Goal: Task Accomplishment & Management: Manage account settings

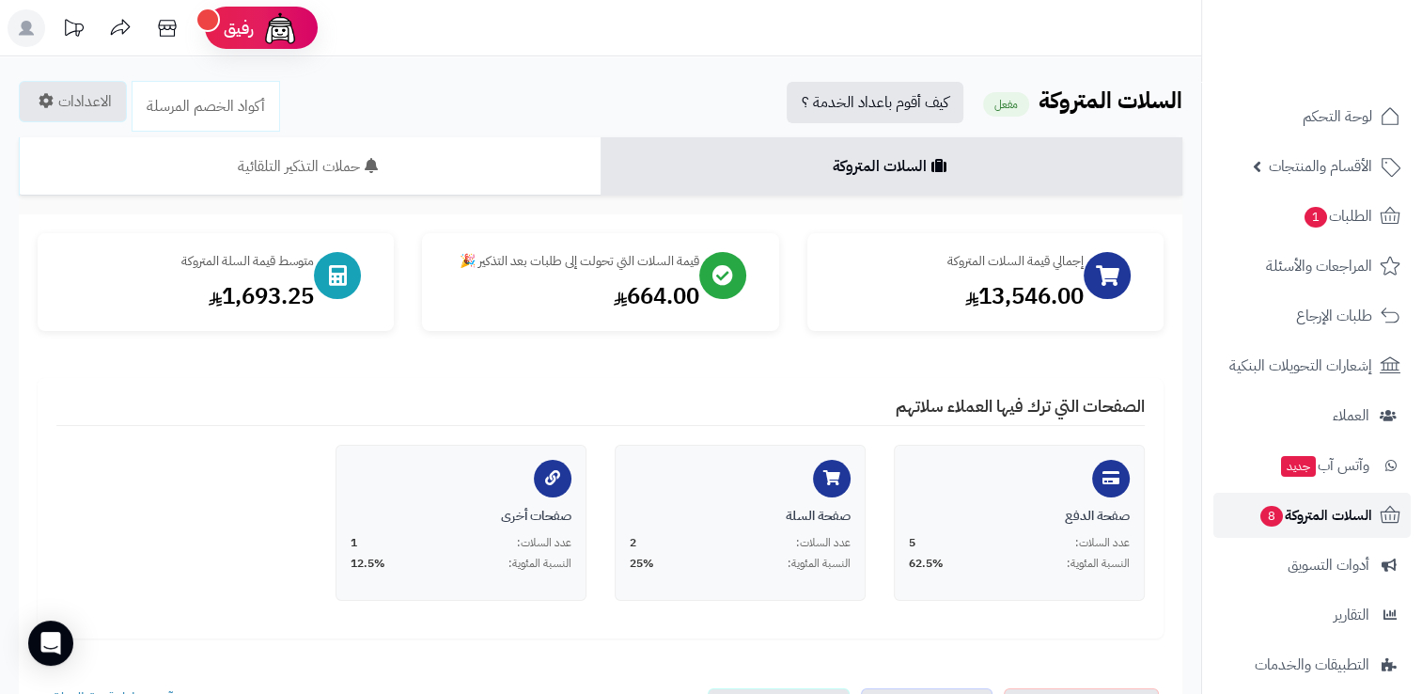
click at [1312, 509] on span "السلات المتروكة 8" at bounding box center [1315, 515] width 114 height 26
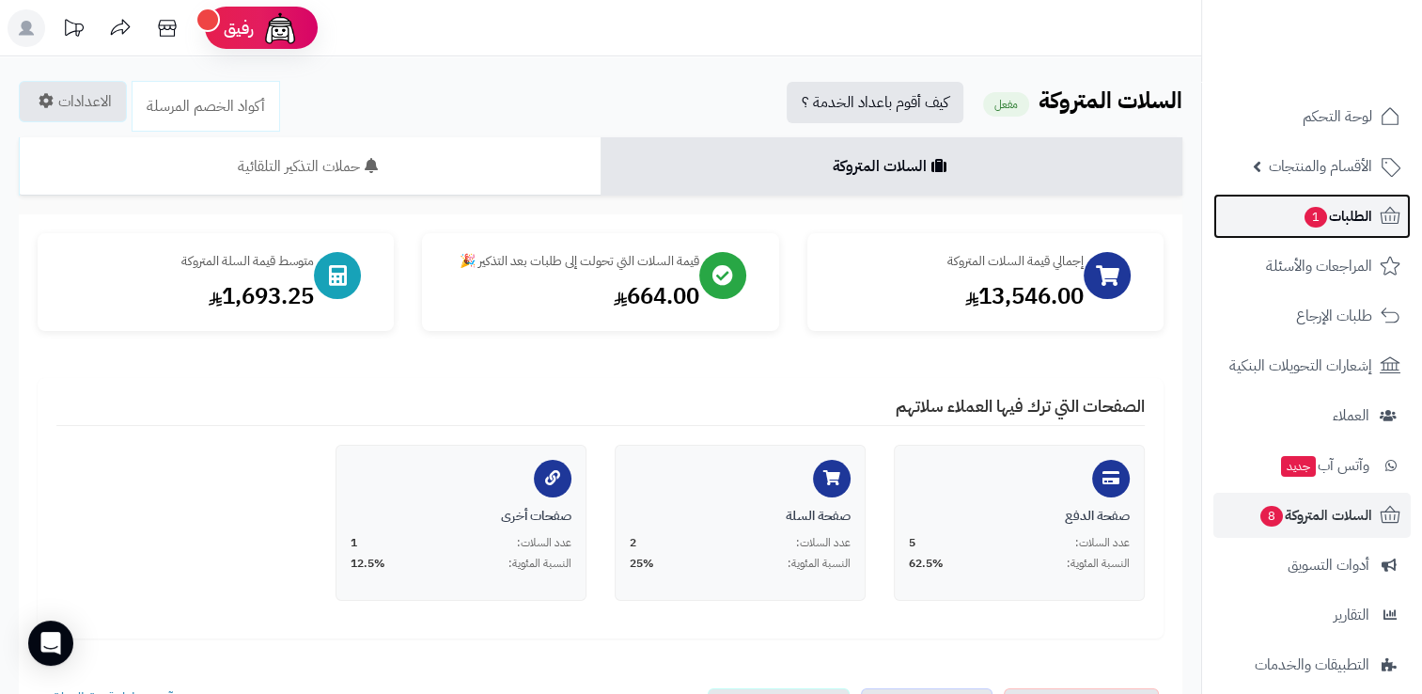
click at [1347, 219] on span "الطلبات 1" at bounding box center [1338, 216] width 70 height 26
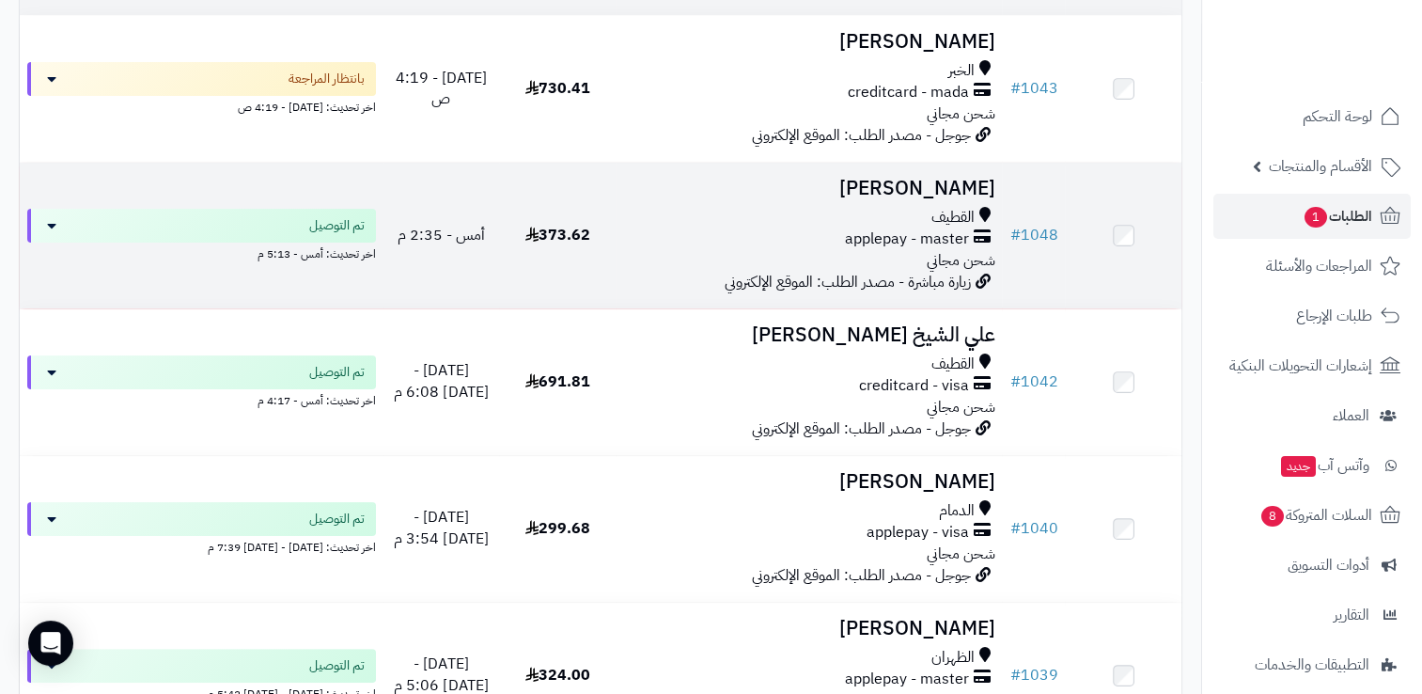
scroll to position [282, 0]
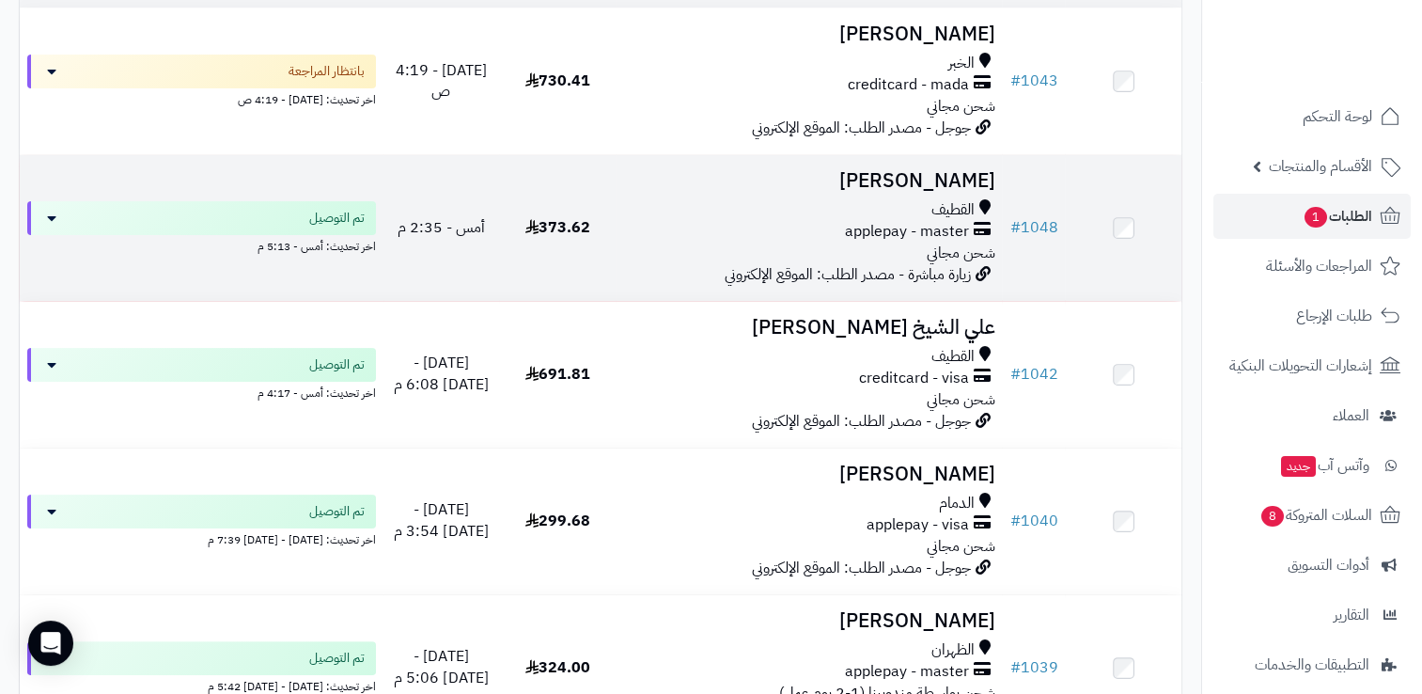
click at [349, 175] on td "تم التوصيل اخر تحديث: أمس - 5:13 م" at bounding box center [202, 228] width 364 height 146
click at [195, 263] on td "تم التوصيل اخر تحديث: أمس - 5:13 م" at bounding box center [202, 228] width 364 height 146
click at [939, 171] on h3 "صالح الشباط" at bounding box center [809, 181] width 372 height 22
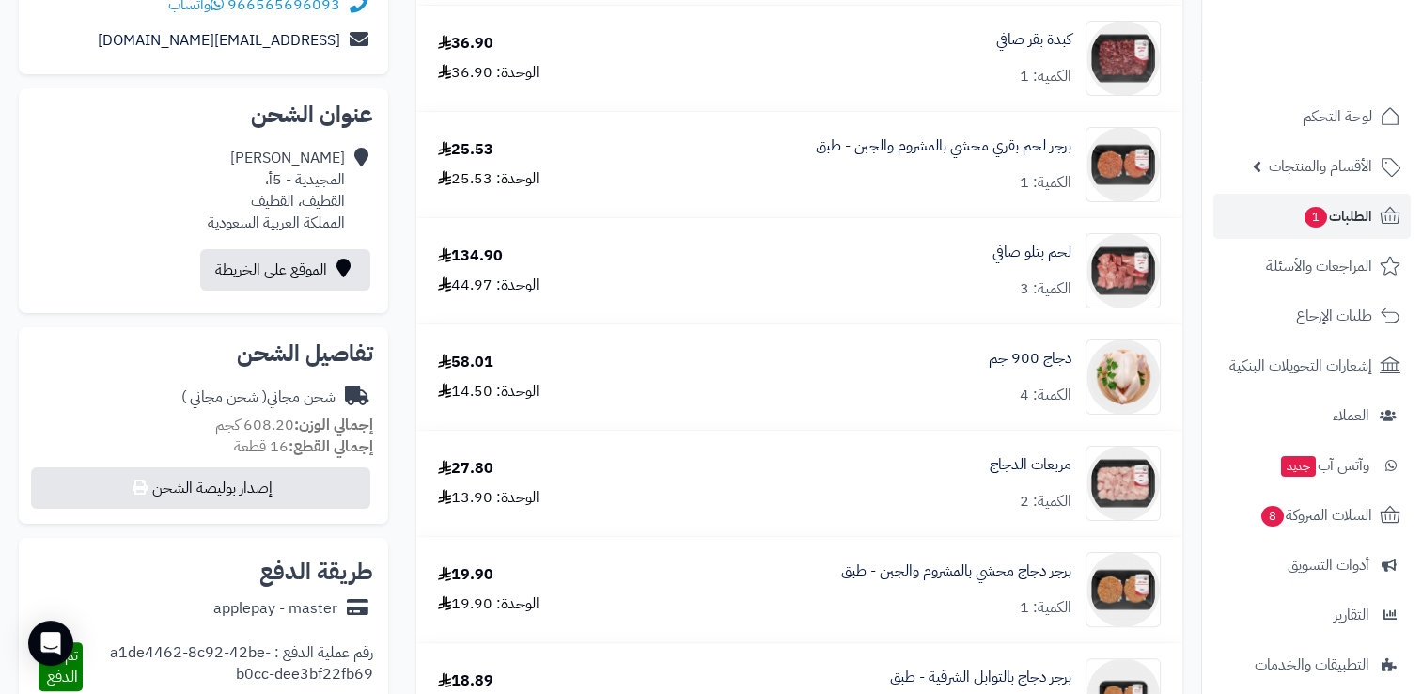
scroll to position [294, 0]
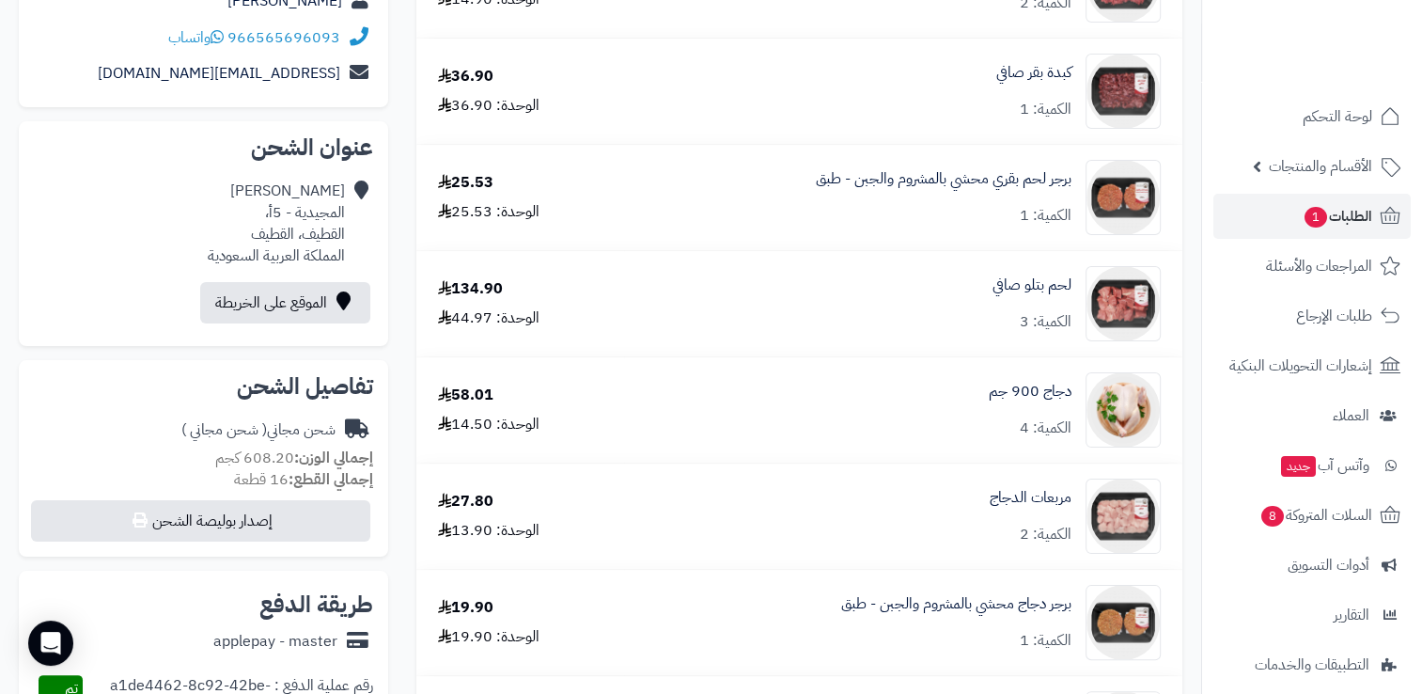
click at [850, 370] on td "دجاج 900 جم الكمية: 4" at bounding box center [903, 409] width 558 height 105
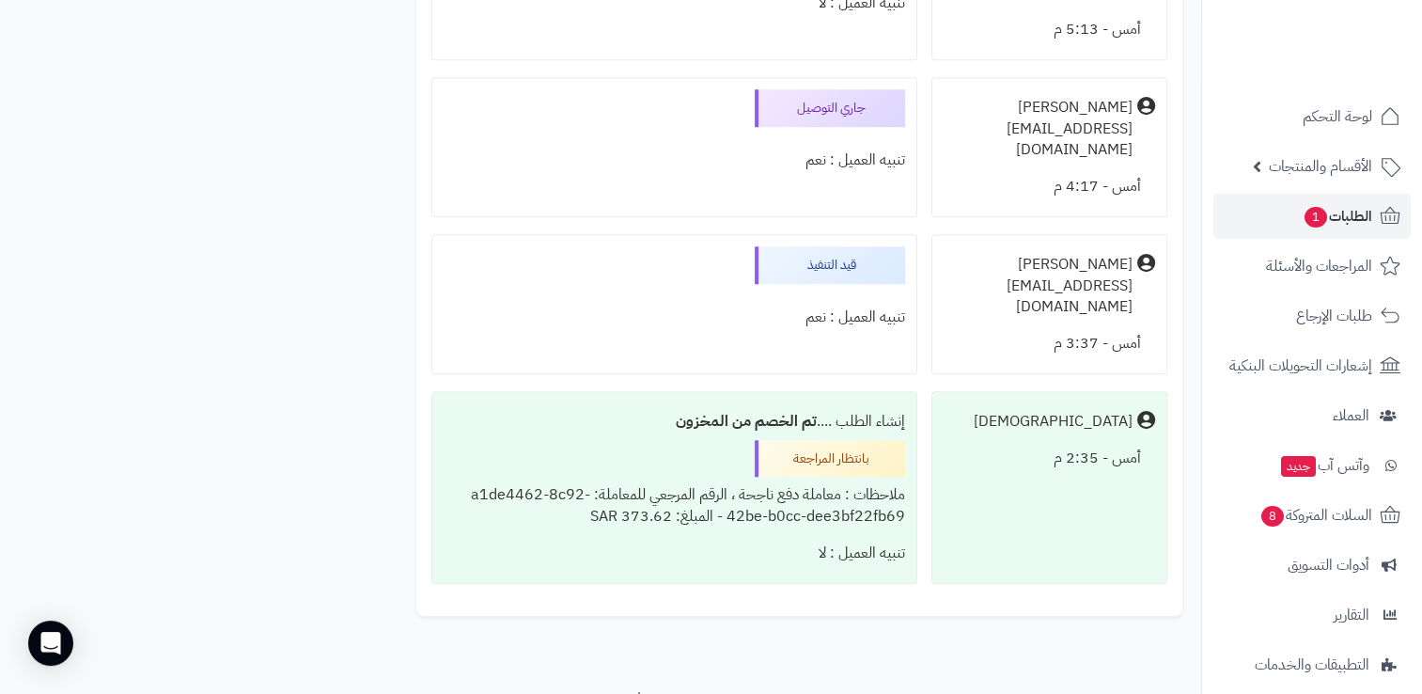
scroll to position [1610, 0]
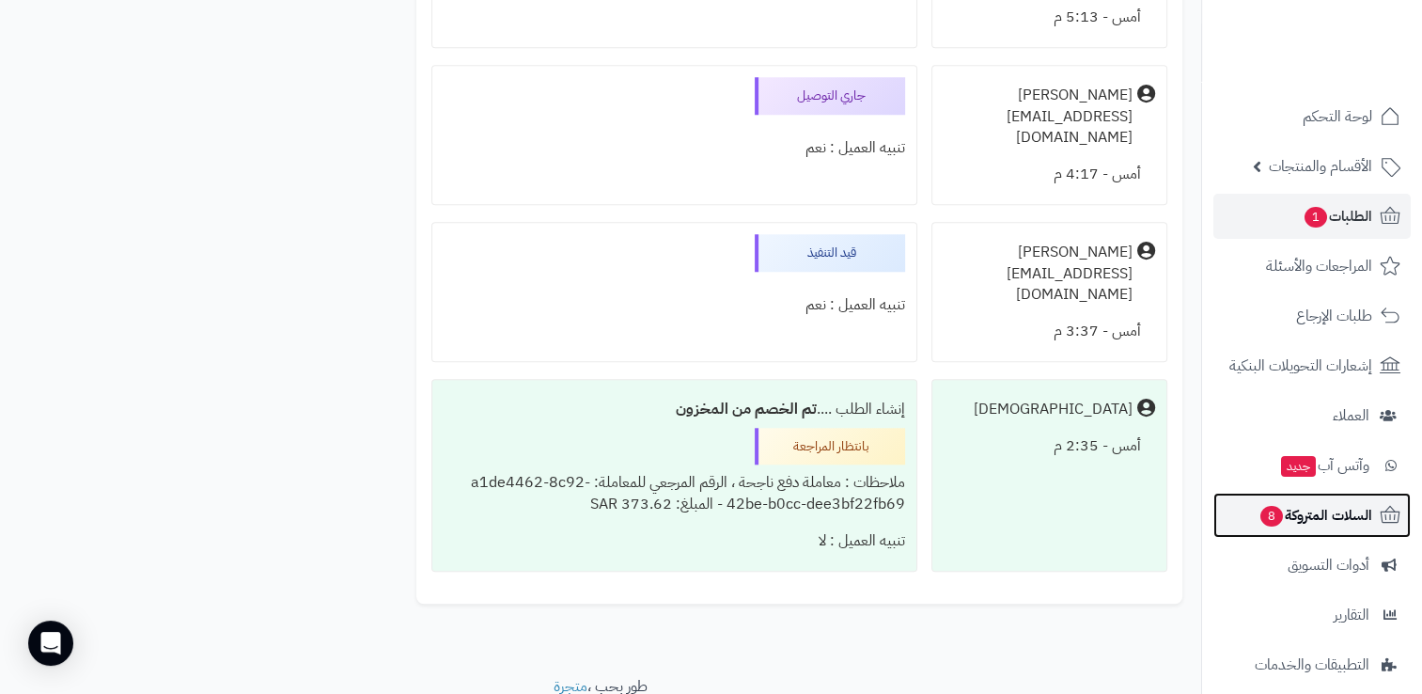
click at [1294, 517] on span "السلات المتروكة 8" at bounding box center [1315, 515] width 114 height 26
